Goal: Use online tool/utility: Utilize a website feature to perform a specific function

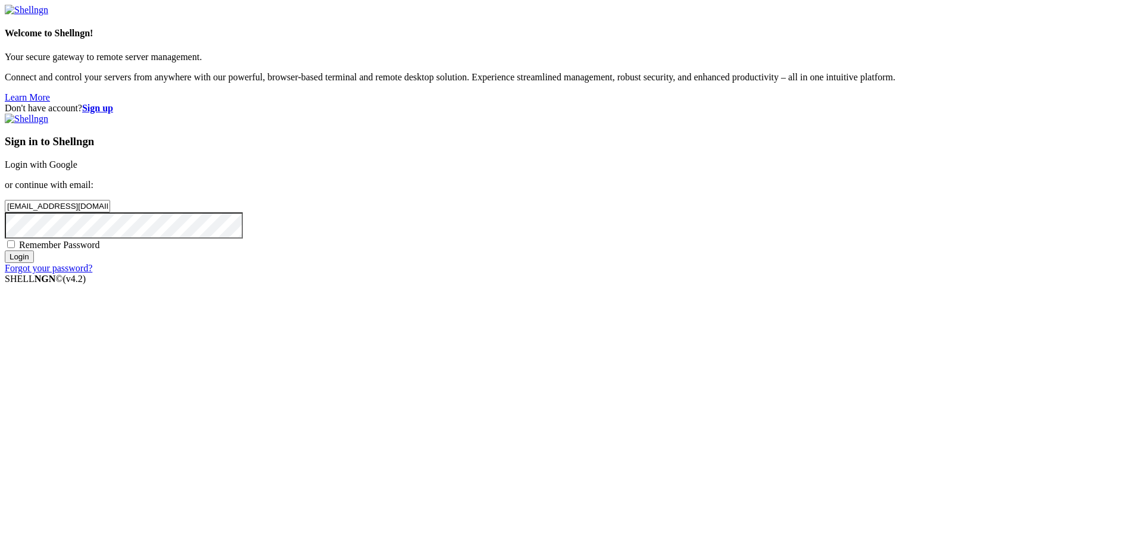
click at [34, 263] on input "Login" at bounding box center [19, 257] width 29 height 13
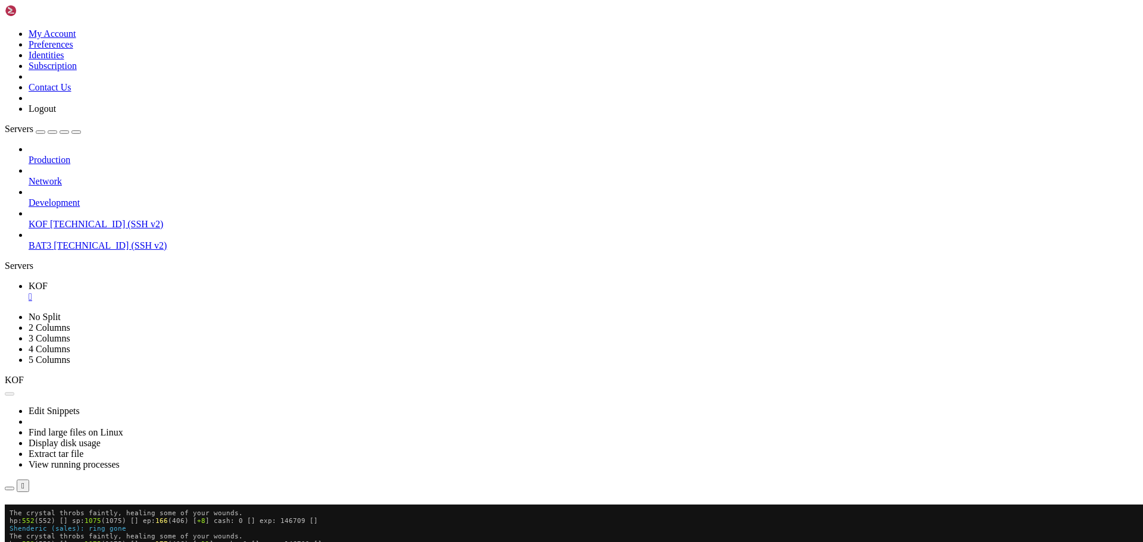
scroll to position [124, 0]
click at [52, 516] on button "Reconnect" at bounding box center [29, 522] width 48 height 13
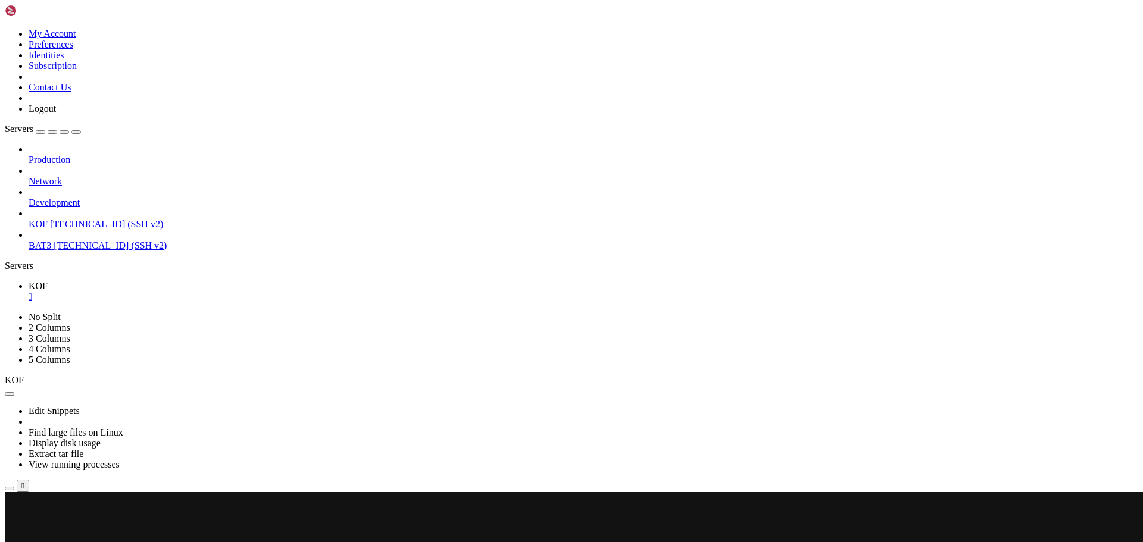
scroll to position [248, 0]
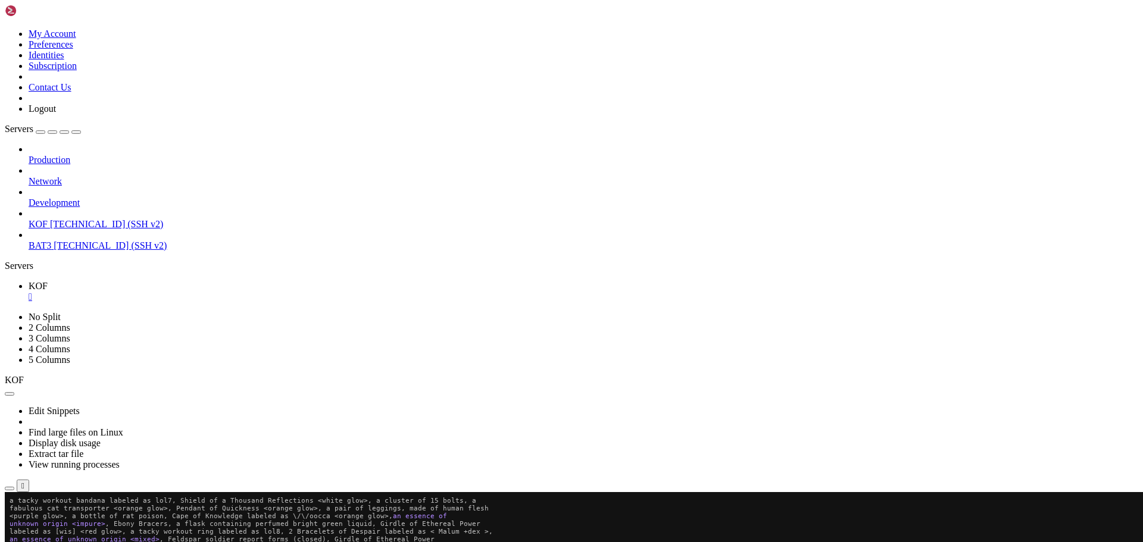
scroll to position [248, 0]
